Goal: Task Accomplishment & Management: Manage account settings

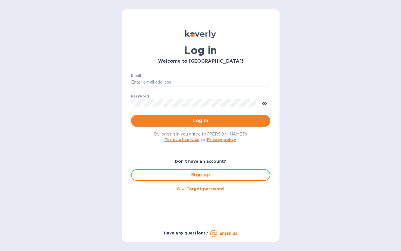
type input "[PERSON_NAME][EMAIL_ADDRESS][PERSON_NAME][DOMAIN_NAME]"
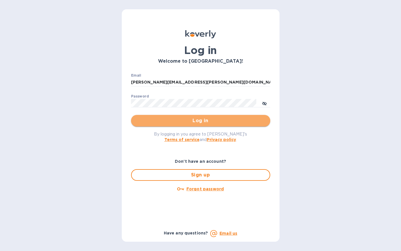
click at [174, 124] on span "Log in" at bounding box center [201, 120] width 130 height 7
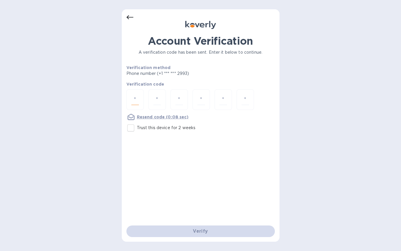
click at [134, 104] on input "number" at bounding box center [135, 99] width 8 height 11
type input "2"
type input "7"
type input "5"
type input "0"
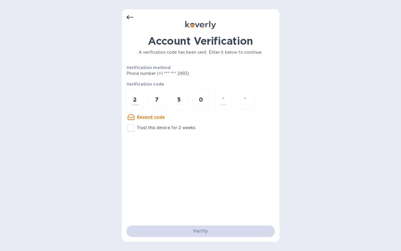
type input "7"
type input "9"
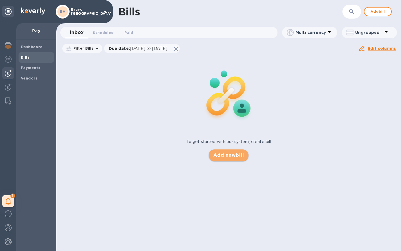
click at [228, 154] on span "Add new bill" at bounding box center [229, 155] width 30 height 7
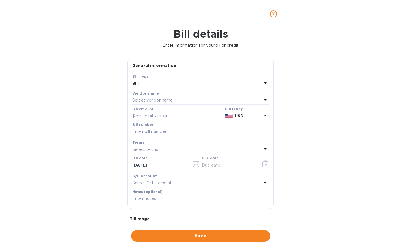
click at [199, 96] on div "Vendor name" at bounding box center [200, 93] width 137 height 6
click at [262, 99] on icon at bounding box center [265, 99] width 7 height 7
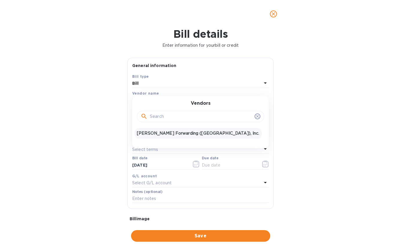
click at [179, 135] on p "JAS Forwarding (USA), Inc." at bounding box center [198, 133] width 123 height 6
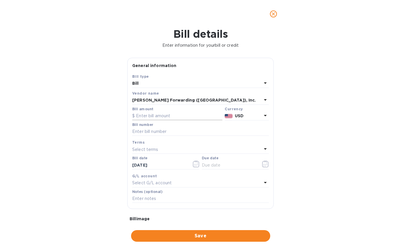
click at [183, 116] on input "text" at bounding box center [177, 116] width 90 height 9
type input "920.00"
click at [174, 131] on input "text" at bounding box center [200, 131] width 137 height 9
paste input "CLT503339124"
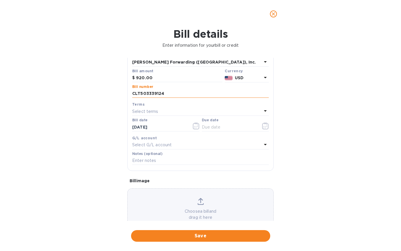
scroll to position [55, 0]
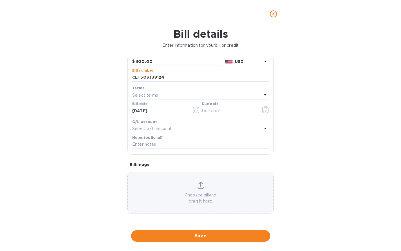
type input "CLT503339124"
click at [263, 109] on icon "button" at bounding box center [265, 109] width 7 height 7
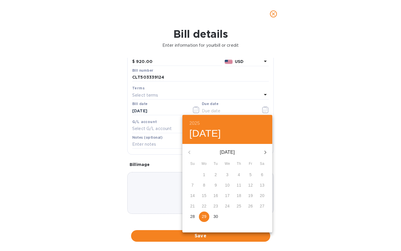
click at [206, 214] on p "29" at bounding box center [204, 217] width 5 height 6
type input "09/29/2025"
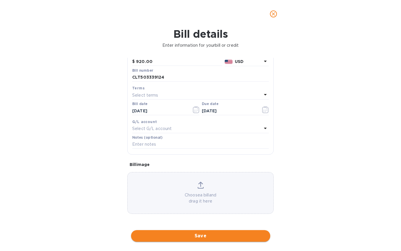
click at [158, 235] on span "Save" at bounding box center [201, 236] width 130 height 7
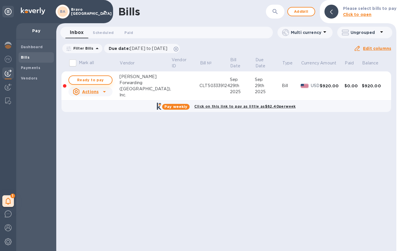
click at [100, 78] on span "Ready to pay" at bounding box center [91, 80] width 34 height 7
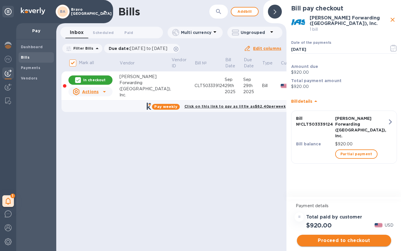
click at [346, 241] on span "Proceed to checkout" at bounding box center [344, 240] width 85 height 7
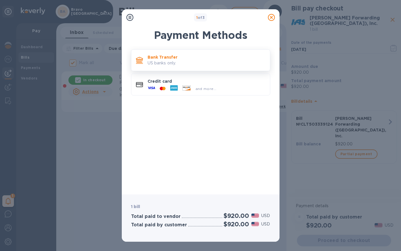
click at [251, 60] on p "US banks only." at bounding box center [207, 63] width 118 height 6
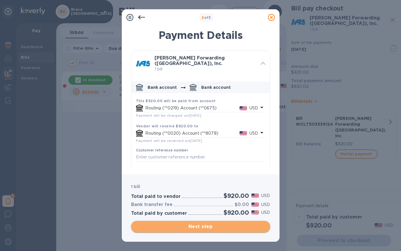
click at [165, 226] on span "Next step" at bounding box center [201, 226] width 130 height 7
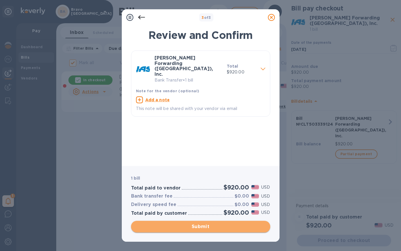
click at [165, 226] on span "Submit" at bounding box center [201, 226] width 130 height 7
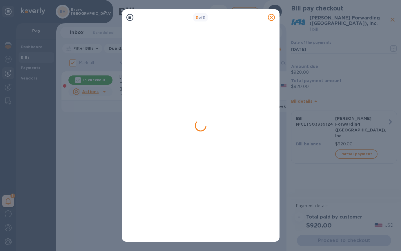
checkbox input "false"
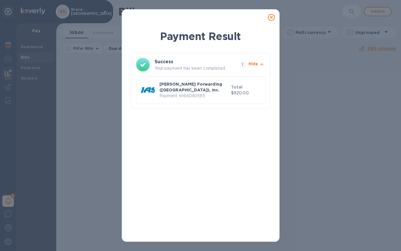
click at [272, 17] on icon at bounding box center [271, 17] width 7 height 7
